Goal: Information Seeking & Learning: Learn about a topic

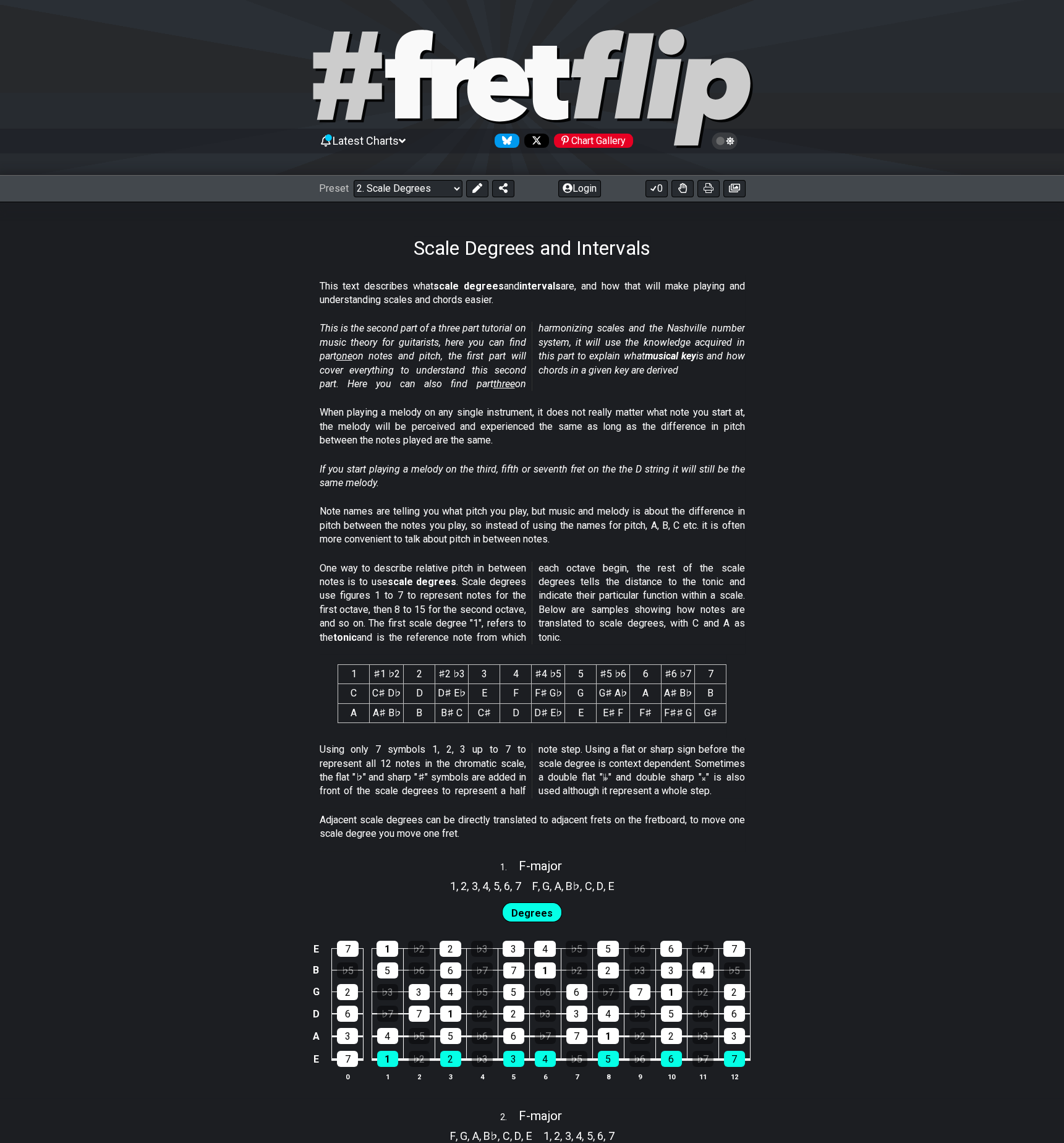
drag, startPoint x: 359, startPoint y: 359, endPoint x: 330, endPoint y: 351, distance: 30.1
click at [281, 346] on section "This is the second part of a three part tutorial on music theory for guitarists…" at bounding box center [532, 359] width 1064 height 84
drag, startPoint x: 340, startPoint y: 356, endPoint x: 296, endPoint y: 382, distance: 51.1
click at [296, 382] on section "This is the second part of a three part tutorial on music theory for guitarists…" at bounding box center [532, 359] width 1064 height 84
drag, startPoint x: 340, startPoint y: 356, endPoint x: 400, endPoint y: 318, distance: 71.0
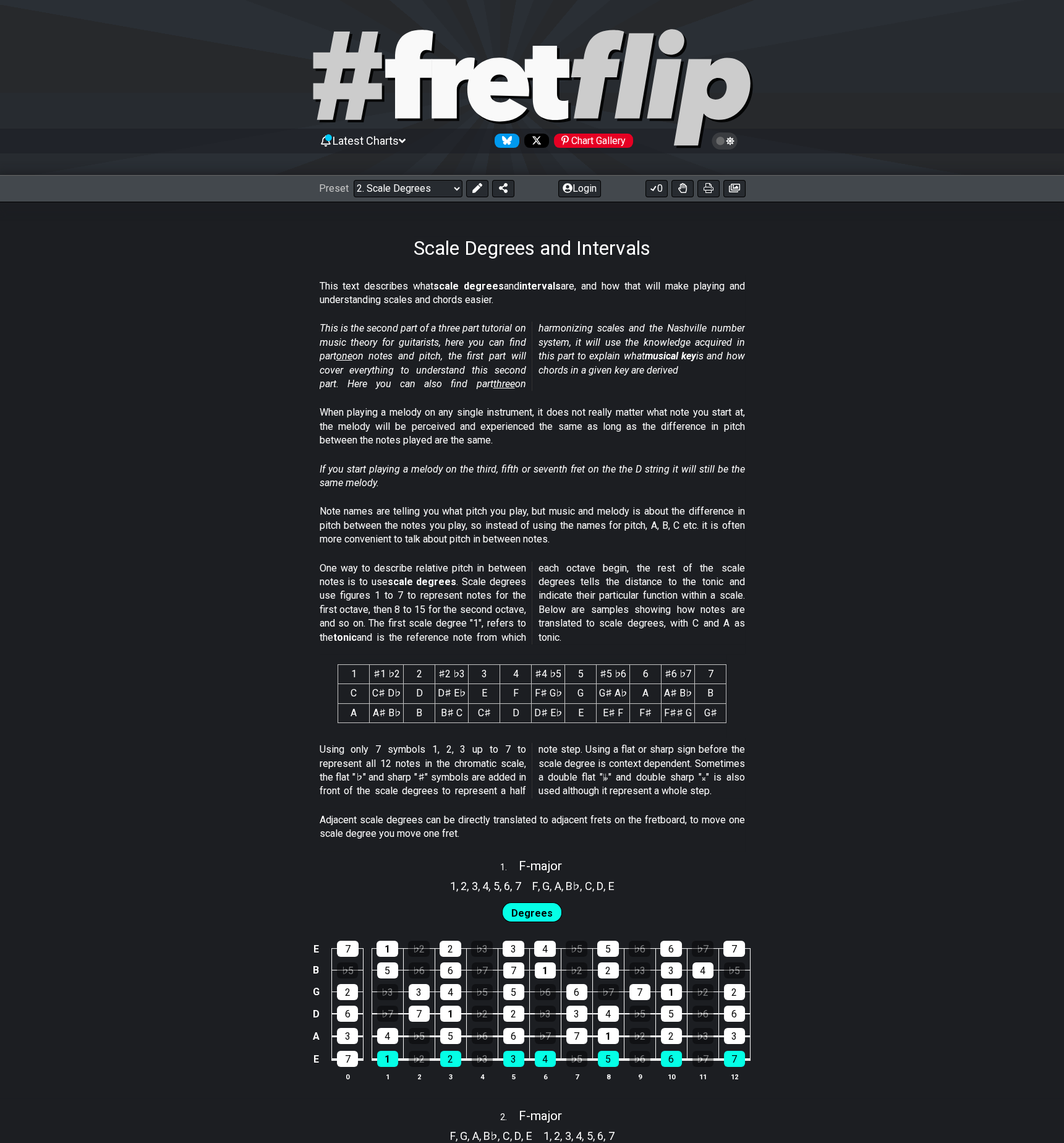
click at [400, 318] on div "This is the second part of a three part tutorial on music theory for guitarists…" at bounding box center [532, 359] width 426 height 84
click at [344, 356] on span "one" at bounding box center [344, 355] width 16 height 12
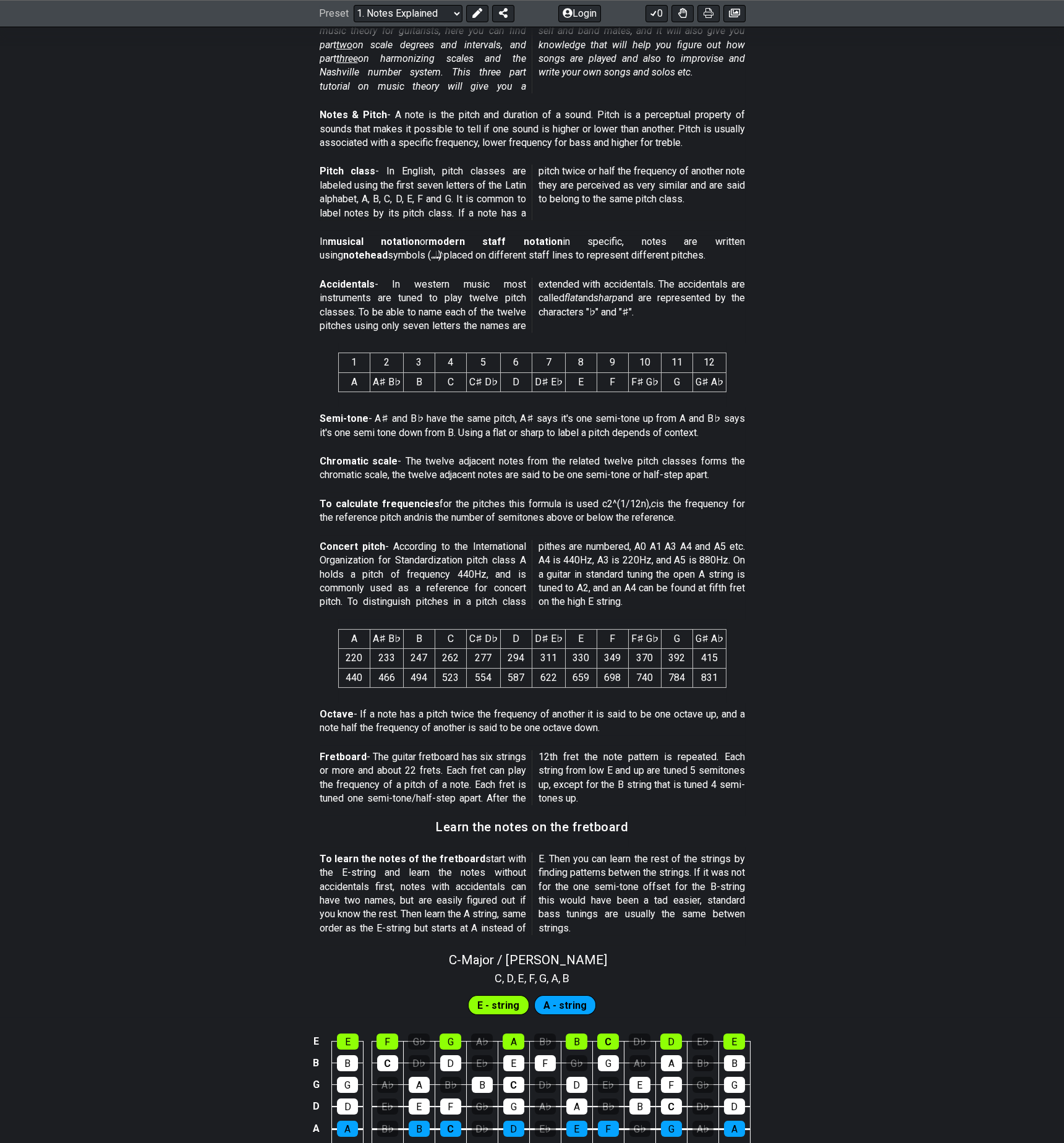
scroll to position [16, 0]
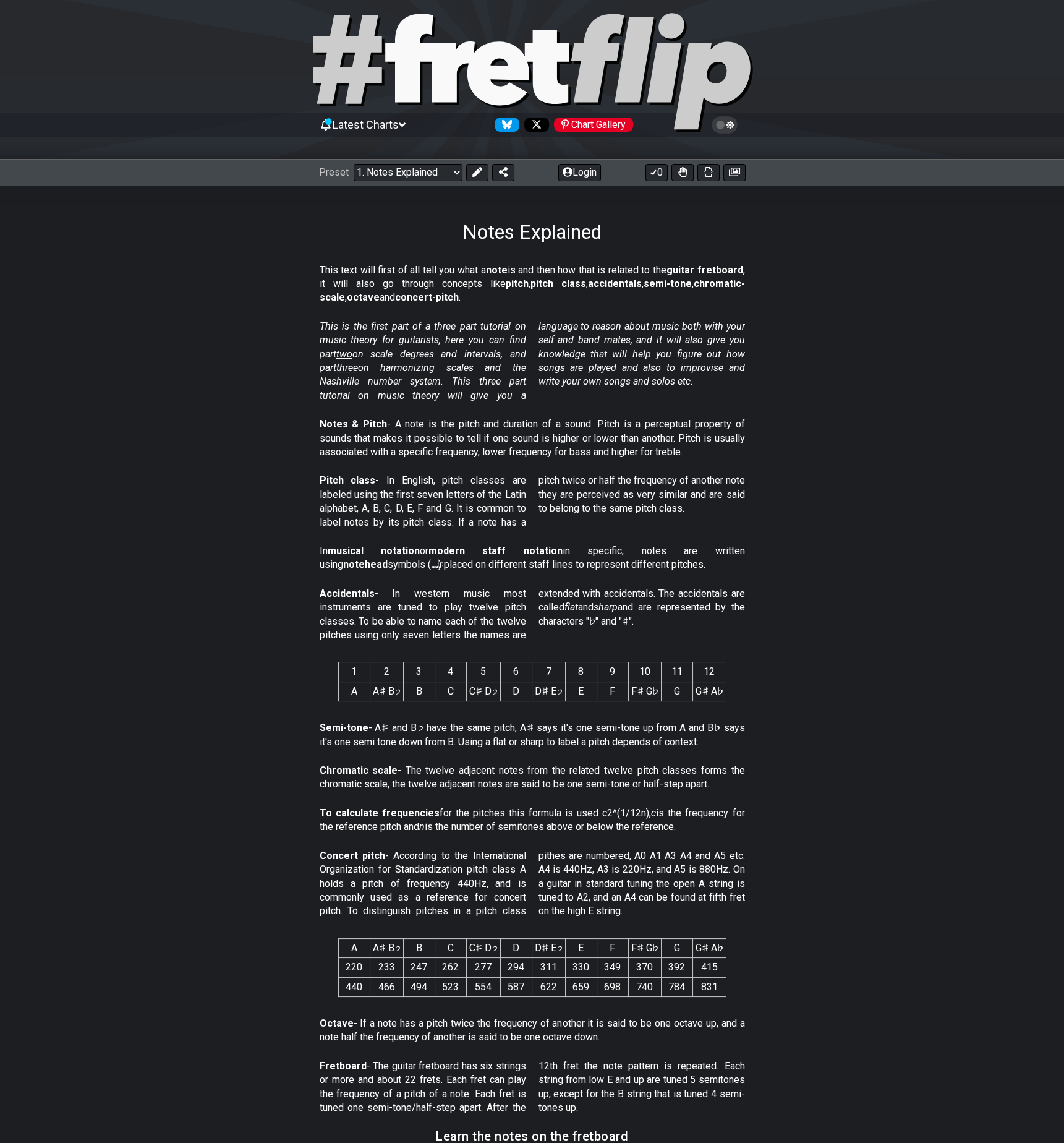
click at [350, 356] on span "two" at bounding box center [344, 354] width 16 height 12
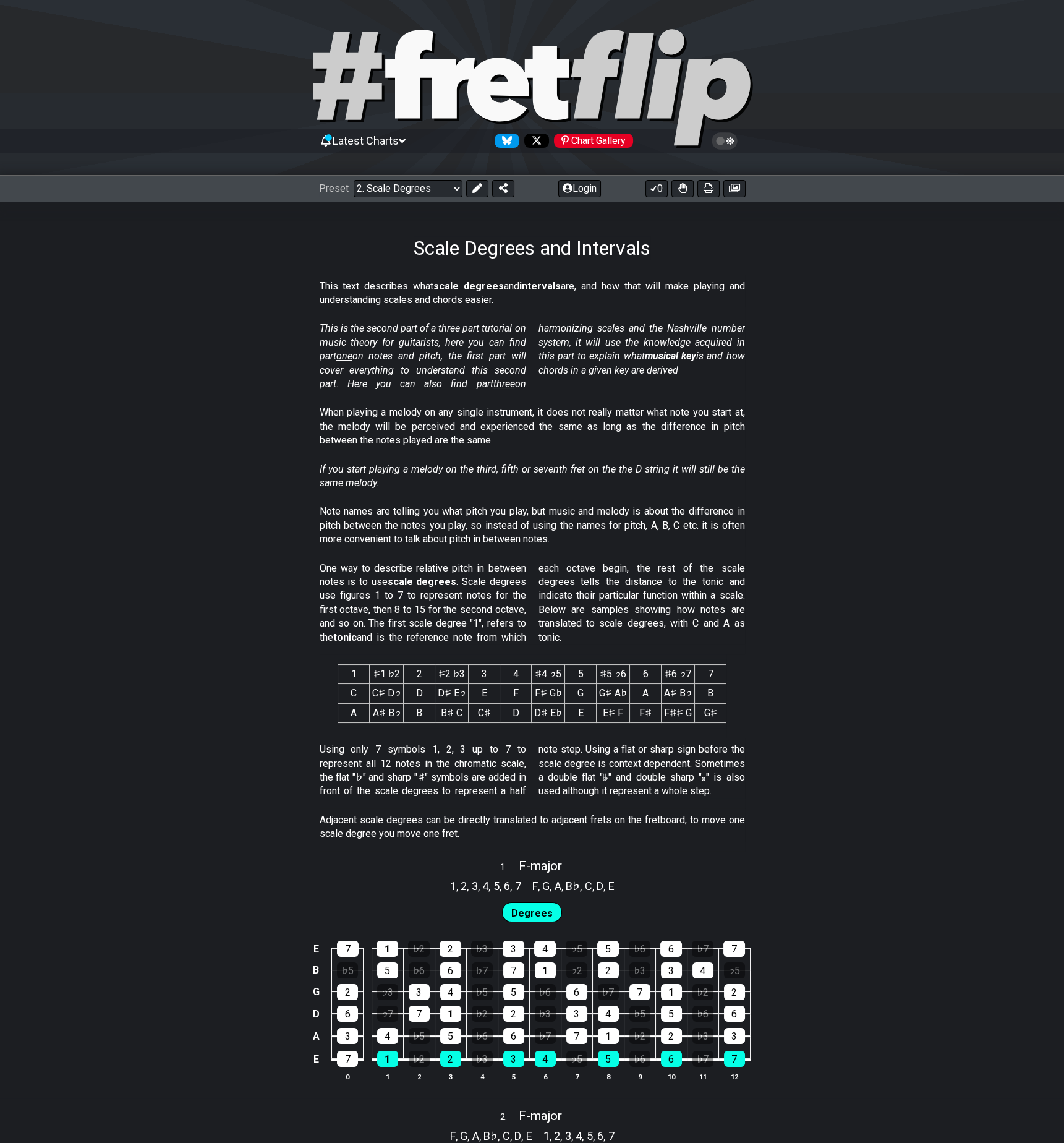
click at [493, 381] on span "three" at bounding box center [504, 384] width 21 height 12
select select "/harmonizing-scales"
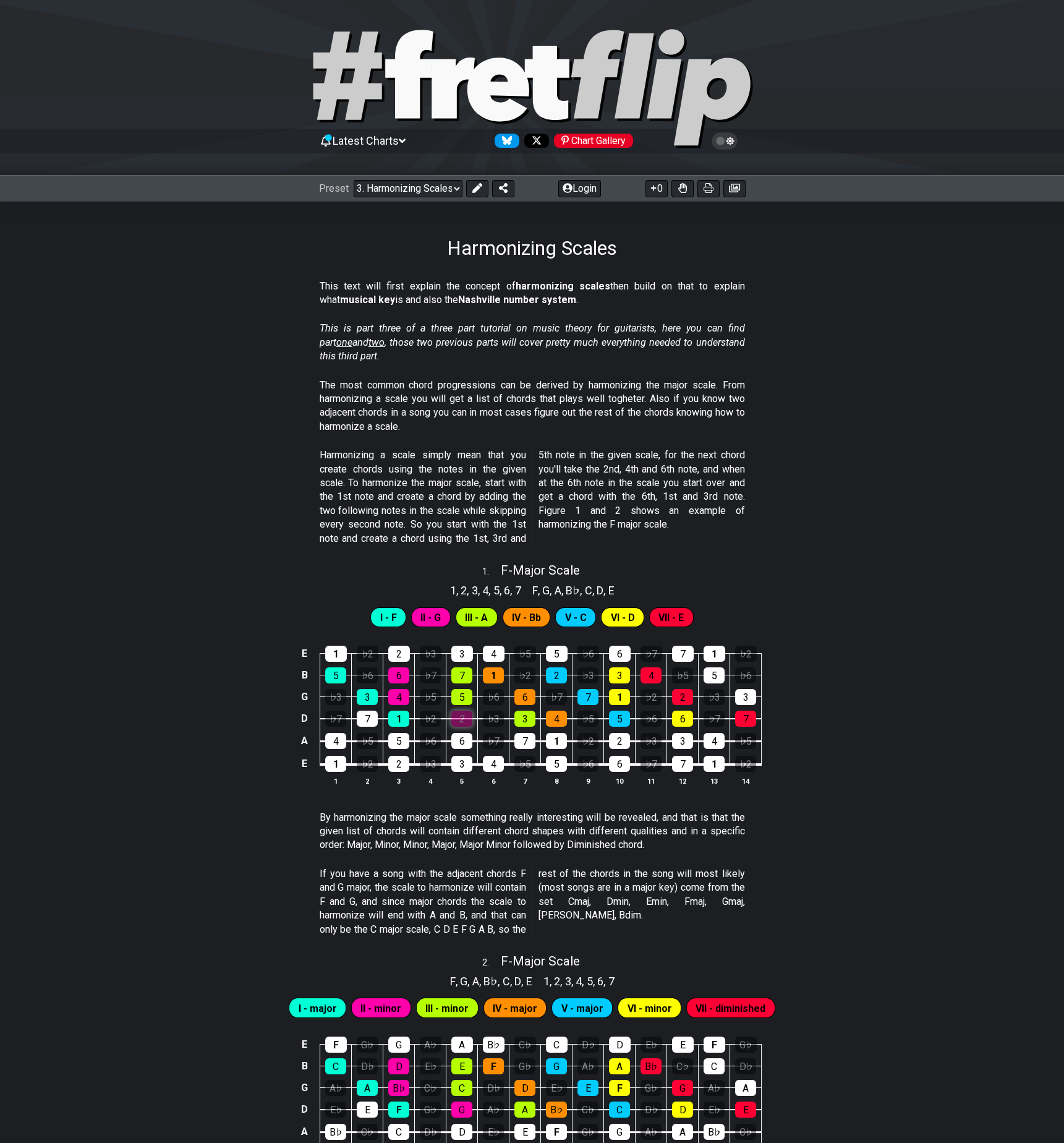
click at [467, 720] on div "2" at bounding box center [461, 718] width 21 height 16
click at [460, 716] on div "2" at bounding box center [461, 718] width 21 height 16
click at [461, 719] on div "2" at bounding box center [461, 718] width 21 height 16
click at [463, 720] on div "2" at bounding box center [461, 718] width 21 height 16
click at [492, 716] on div "♭3" at bounding box center [493, 718] width 21 height 16
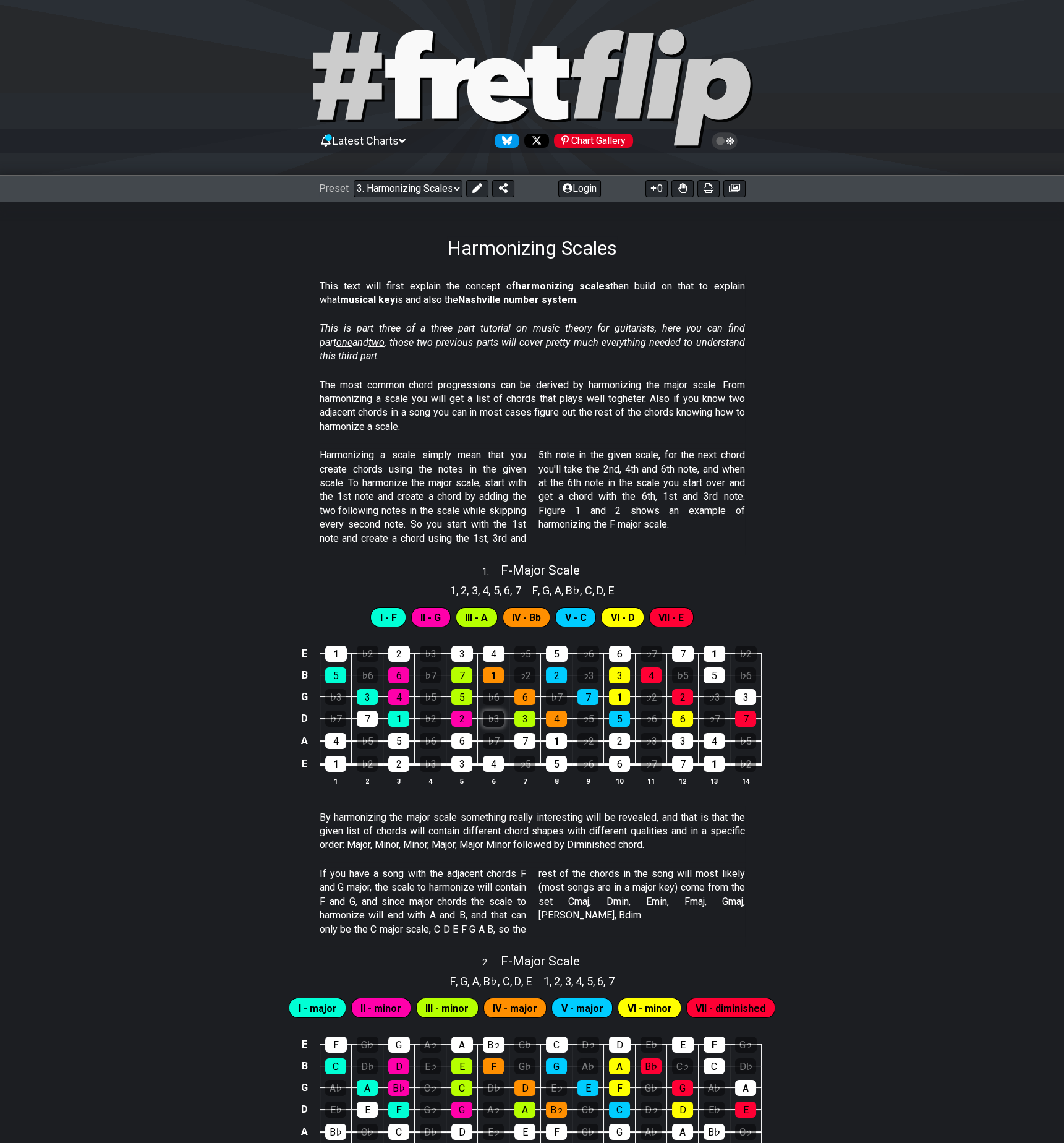
click at [498, 717] on div "♭3" at bounding box center [493, 718] width 21 height 16
click at [497, 717] on div "♭3" at bounding box center [493, 718] width 21 height 16
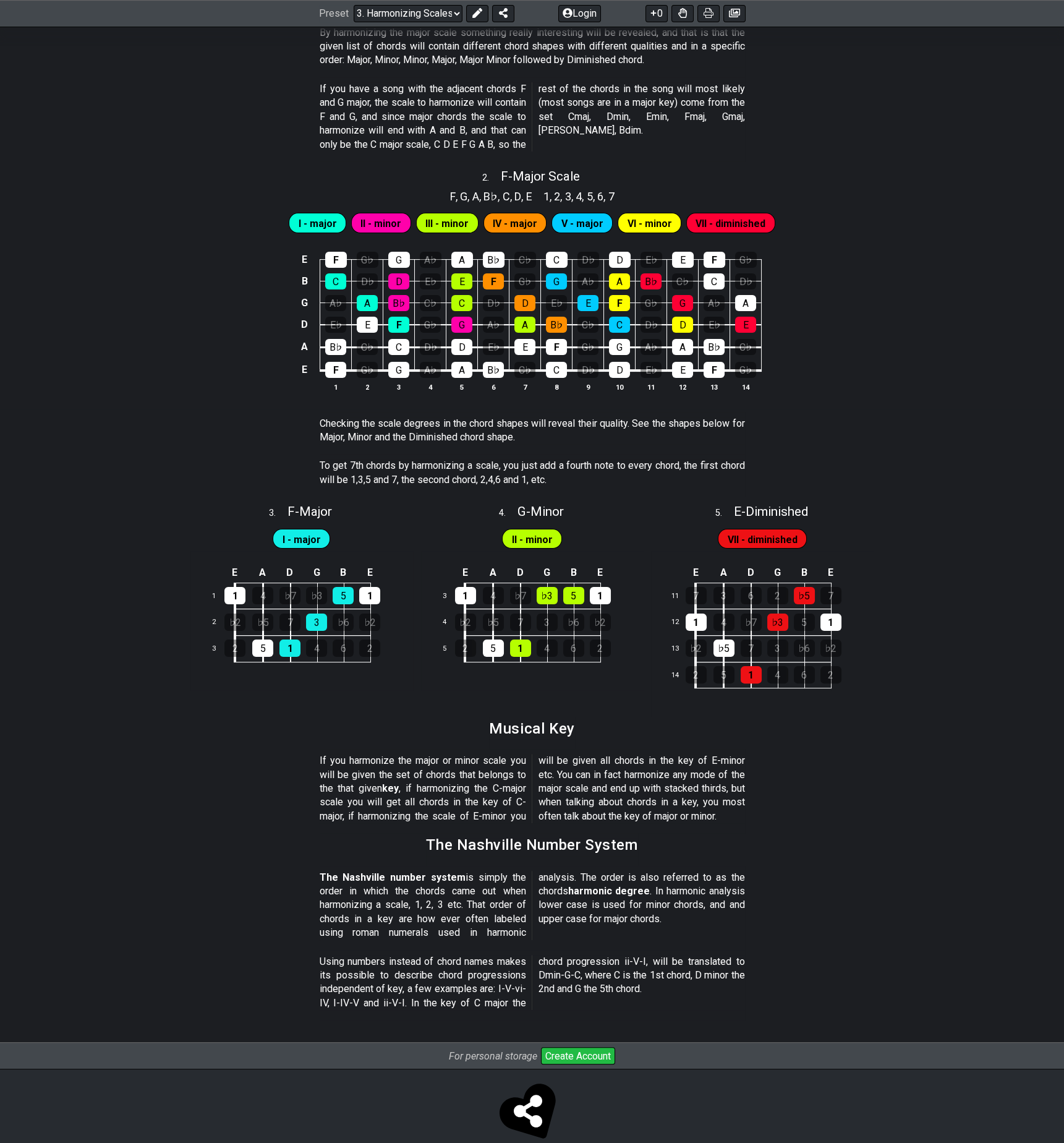
scroll to position [802, 0]
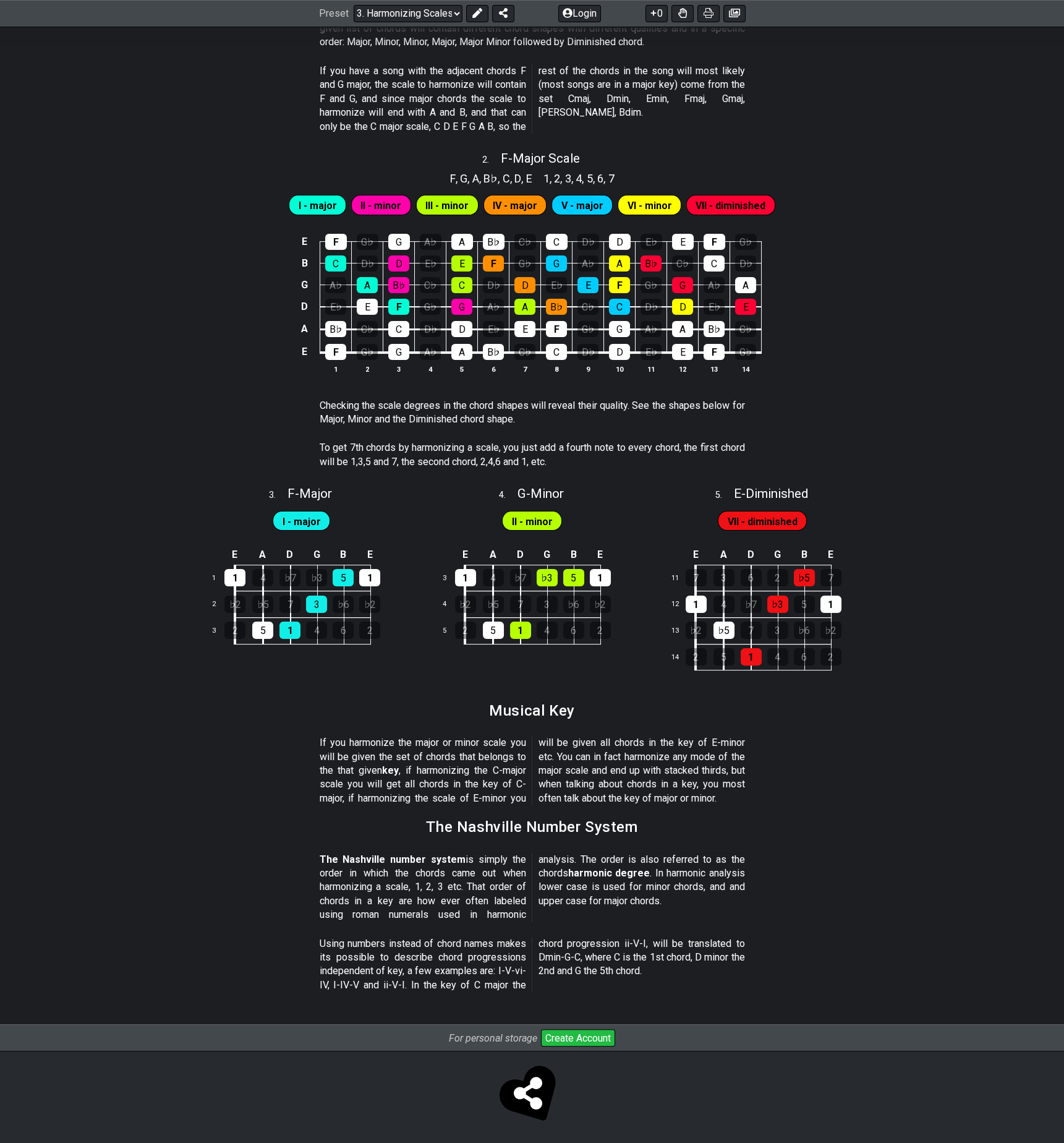
click at [766, 519] on span "VII - diminished" at bounding box center [763, 521] width 70 height 18
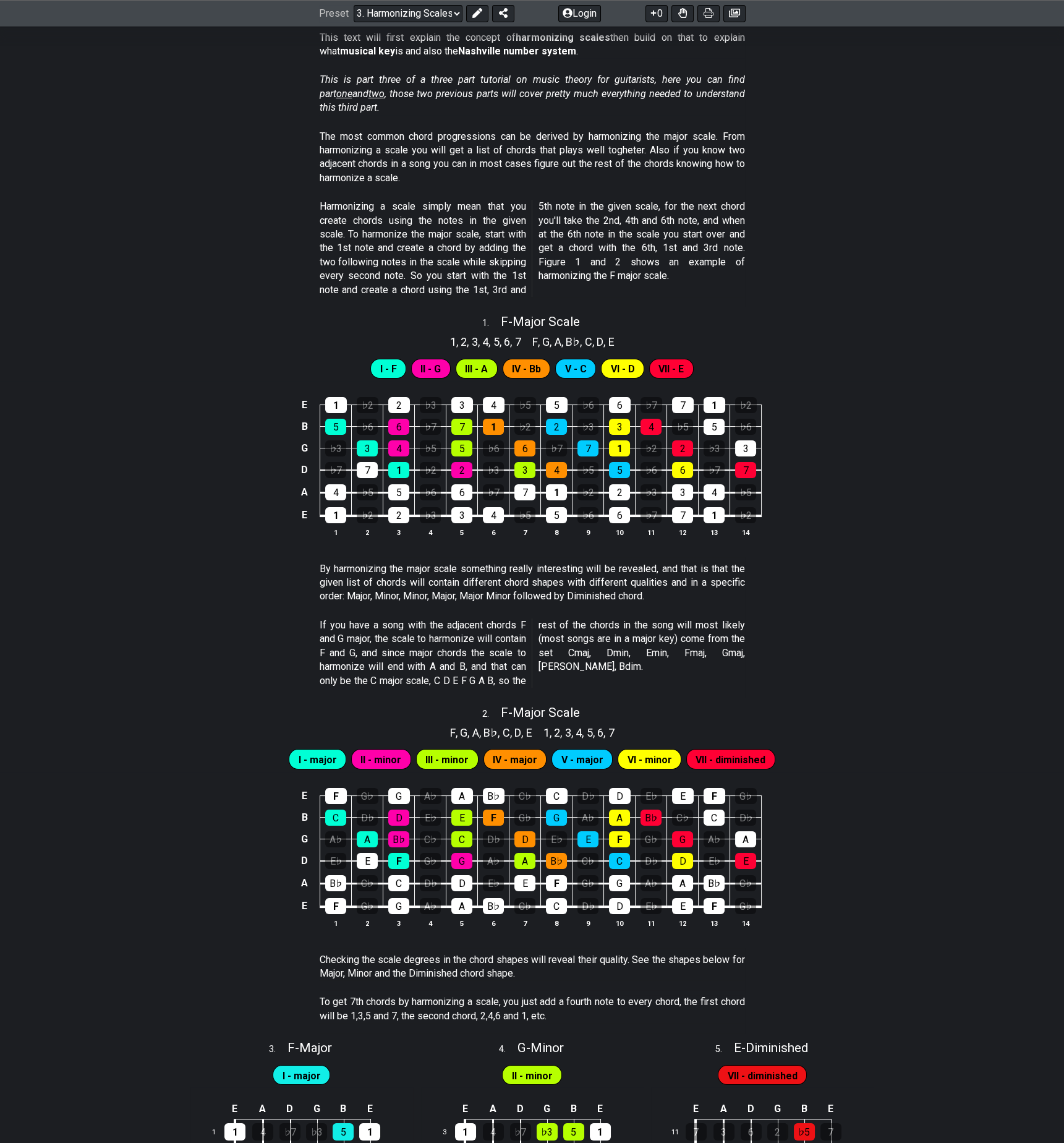
scroll to position [0, 0]
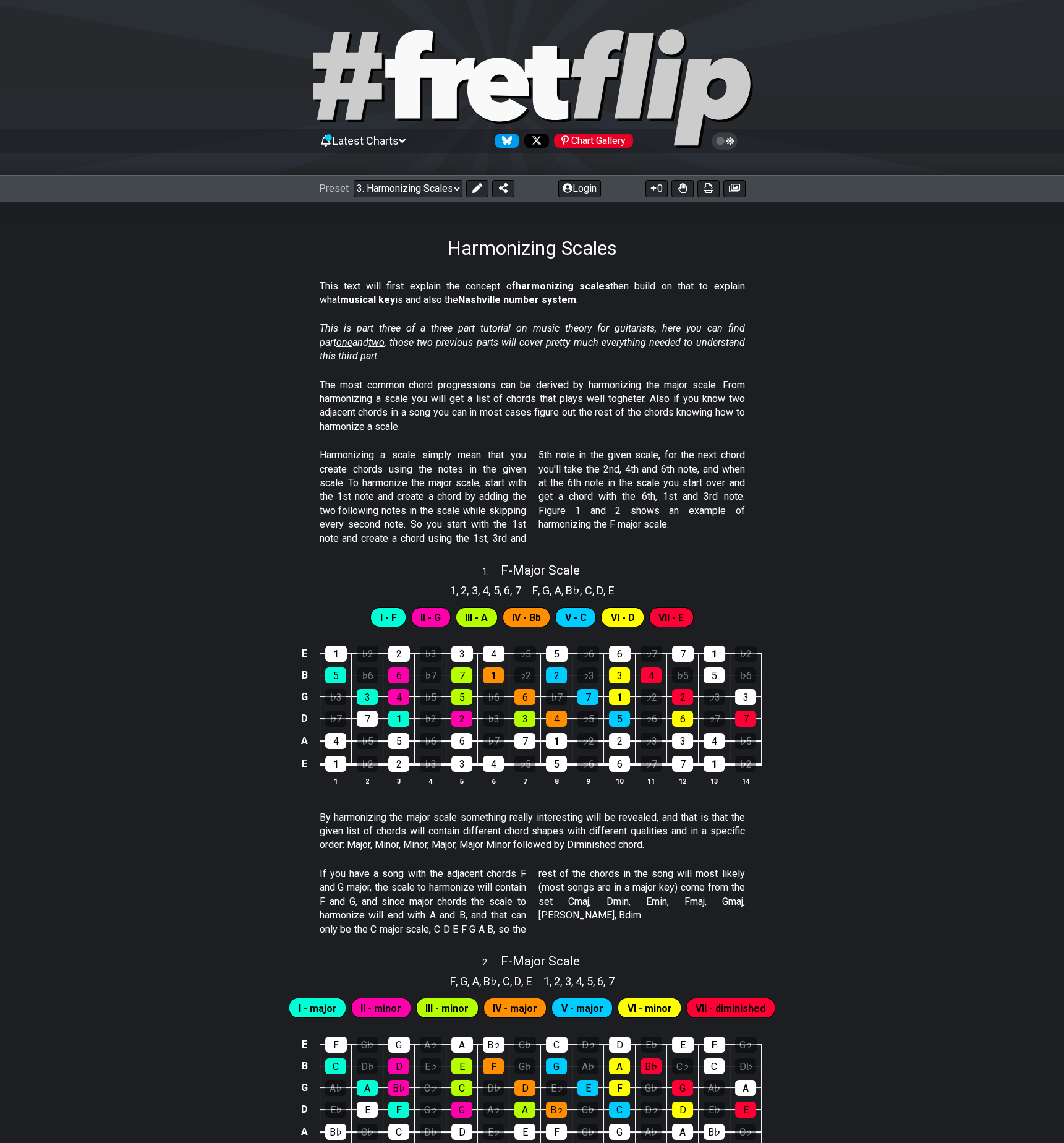
click at [393, 139] on span "Latest Charts" at bounding box center [366, 140] width 66 height 13
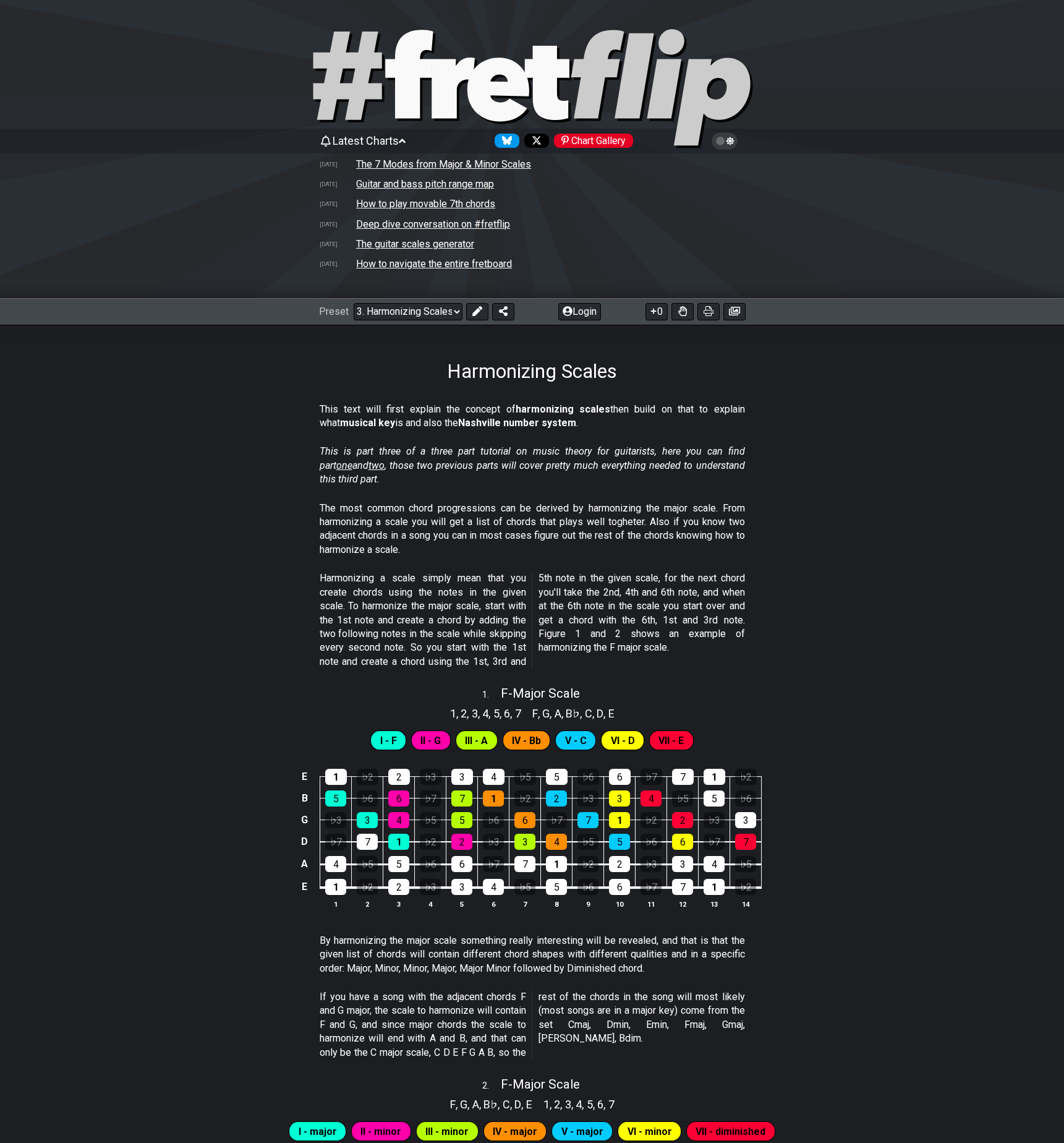
click at [393, 139] on span "Latest Charts" at bounding box center [366, 140] width 66 height 13
